Goal: Task Accomplishment & Management: Complete application form

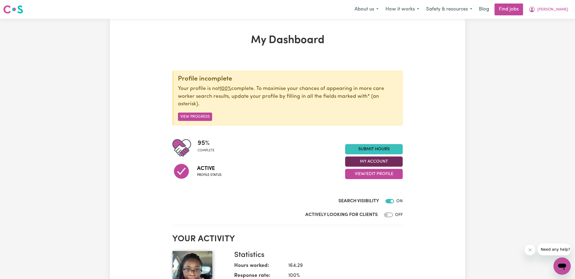
click at [354, 158] on button "My Account" at bounding box center [374, 161] width 58 height 10
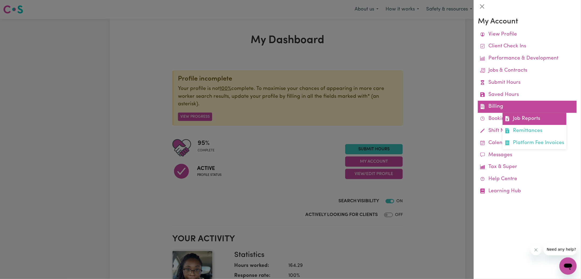
click at [517, 118] on link "Job Reports" at bounding box center [534, 119] width 64 height 12
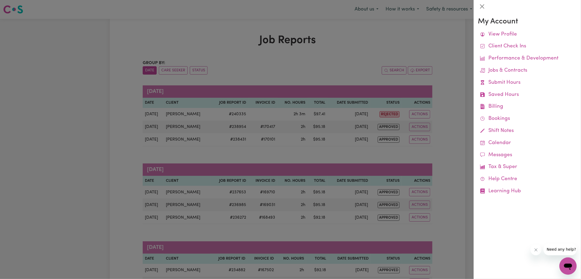
click at [347, 58] on div at bounding box center [290, 139] width 581 height 279
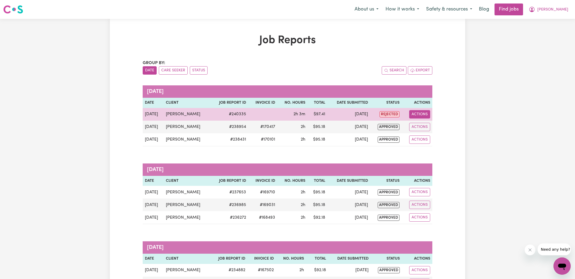
click at [417, 113] on button "Actions" at bounding box center [419, 114] width 21 height 8
click at [419, 125] on link "View Job Report" at bounding box center [433, 126] width 46 height 11
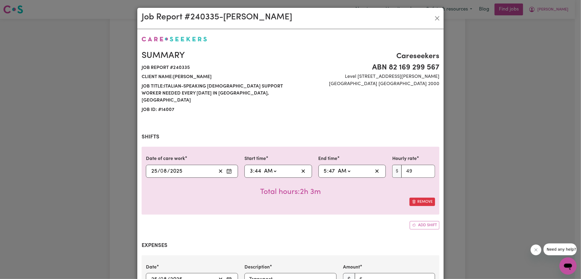
select select "49-Weekday"
click at [249, 167] on input "3" at bounding box center [250, 171] width 3 height 8
type input "04:44"
type input "4"
type input "04:00"
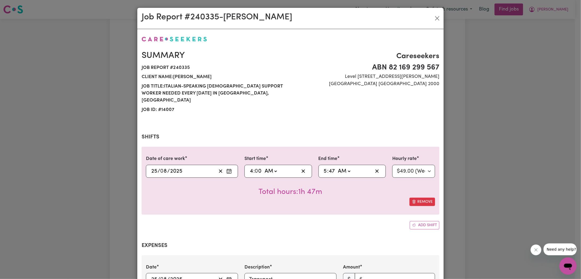
type input "0"
drag, startPoint x: 473, startPoint y: 126, endPoint x: 470, endPoint y: 120, distance: 6.7
click at [473, 125] on div "Job Report # 240335 - [PERSON_NAME] Summary Job report # 240335 Client name: [P…" at bounding box center [290, 139] width 581 height 279
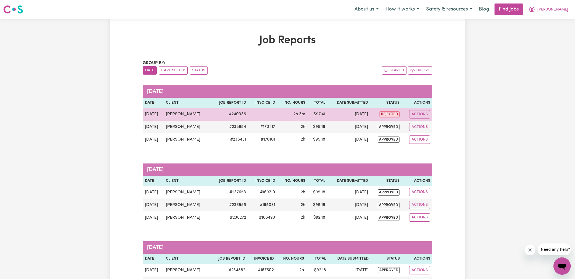
click at [424, 109] on td "Actions View Job Report Delete" at bounding box center [417, 114] width 31 height 13
click at [424, 114] on button "Actions" at bounding box center [419, 114] width 21 height 8
click at [424, 124] on link "View Job Report" at bounding box center [433, 126] width 46 height 11
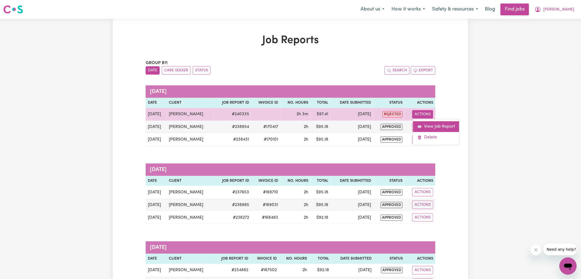
select select "49-Weekday"
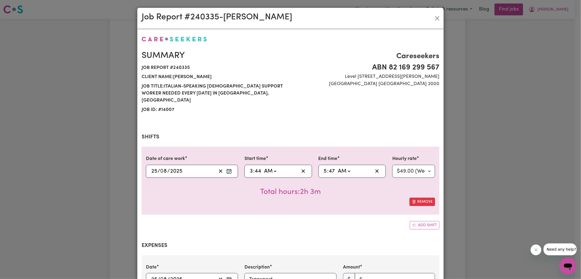
click at [255, 167] on input "44" at bounding box center [257, 171] width 7 height 8
type input "03:03"
type input "3"
type input "03:30"
type input "30"
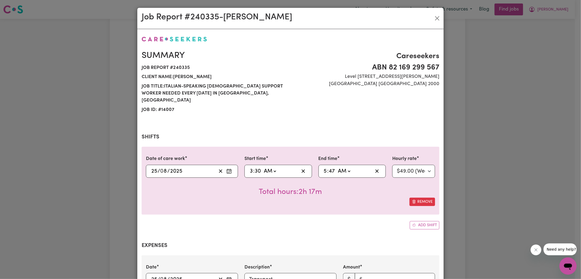
type input "05:03"
type input "3"
type input "05:30"
type input "30"
click at [304, 204] on div "Date of care work [DATE] 25 / 0 8 / 2025 Start time 03:30 3 : 30 AM PM End time…" at bounding box center [291, 181] width 298 height 68
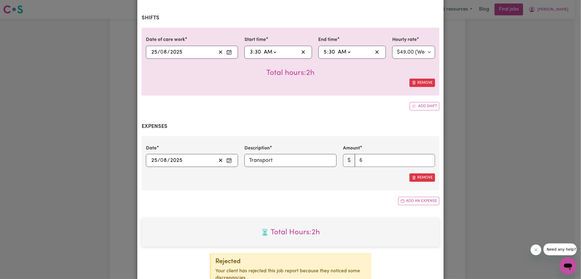
scroll to position [167, 0]
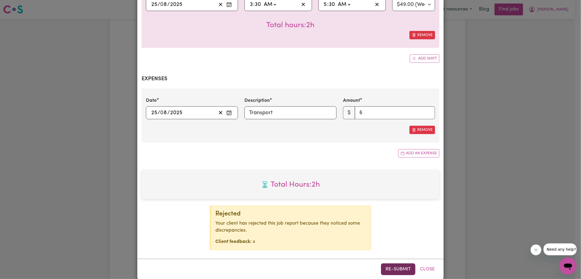
click at [395, 263] on button "Re-submit" at bounding box center [398, 269] width 34 height 12
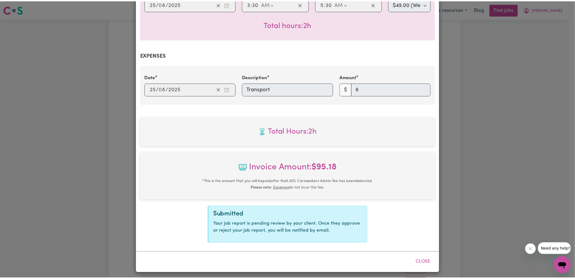
scroll to position [161, 0]
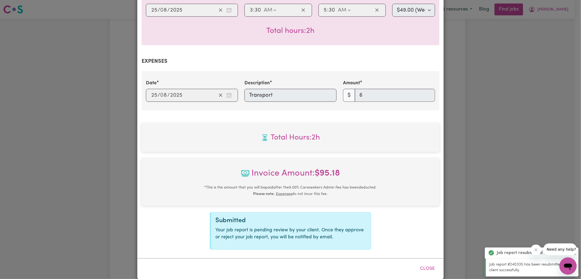
click at [472, 158] on div "Job Report # 240335 - [PERSON_NAME] Summary Job report # 240335 Client name: [P…" at bounding box center [290, 139] width 581 height 279
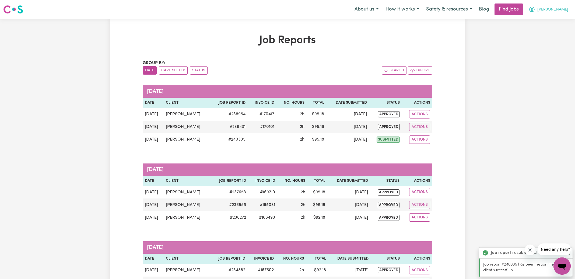
click at [535, 12] on icon "My Account" at bounding box center [532, 9] width 6 height 6
click at [547, 41] on link "Logout" at bounding box center [550, 41] width 43 height 10
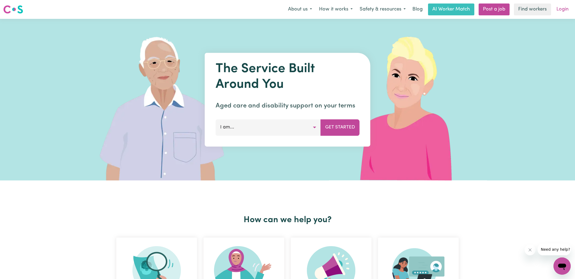
click at [567, 12] on link "Login" at bounding box center [562, 9] width 19 height 12
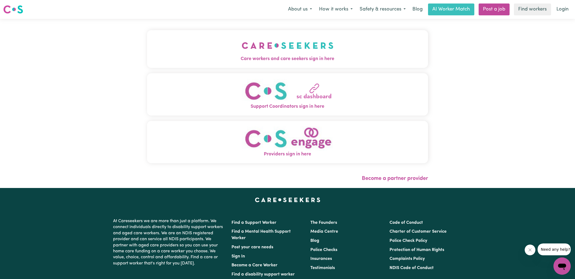
click at [241, 62] on button "Care workers and care seekers sign in here" at bounding box center [287, 49] width 281 height 38
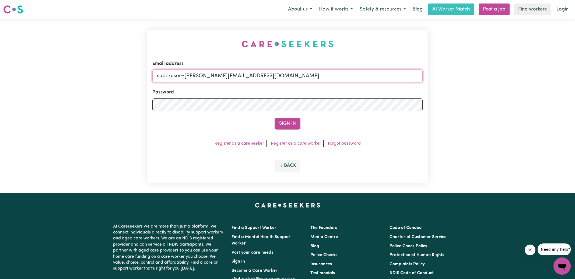
drag, startPoint x: 184, startPoint y: 75, endPoint x: 342, endPoint y: 96, distance: 159.4
click at [342, 96] on form "Email address superuser~[PERSON_NAME][EMAIL_ADDRESS][DOMAIN_NAME] Password Sign…" at bounding box center [287, 94] width 270 height 69
type input "[EMAIL_ADDRESS][DOMAIN_NAME]"
click at [275, 118] on button "Sign In" at bounding box center [288, 124] width 26 height 12
